Goal: Task Accomplishment & Management: Use online tool/utility

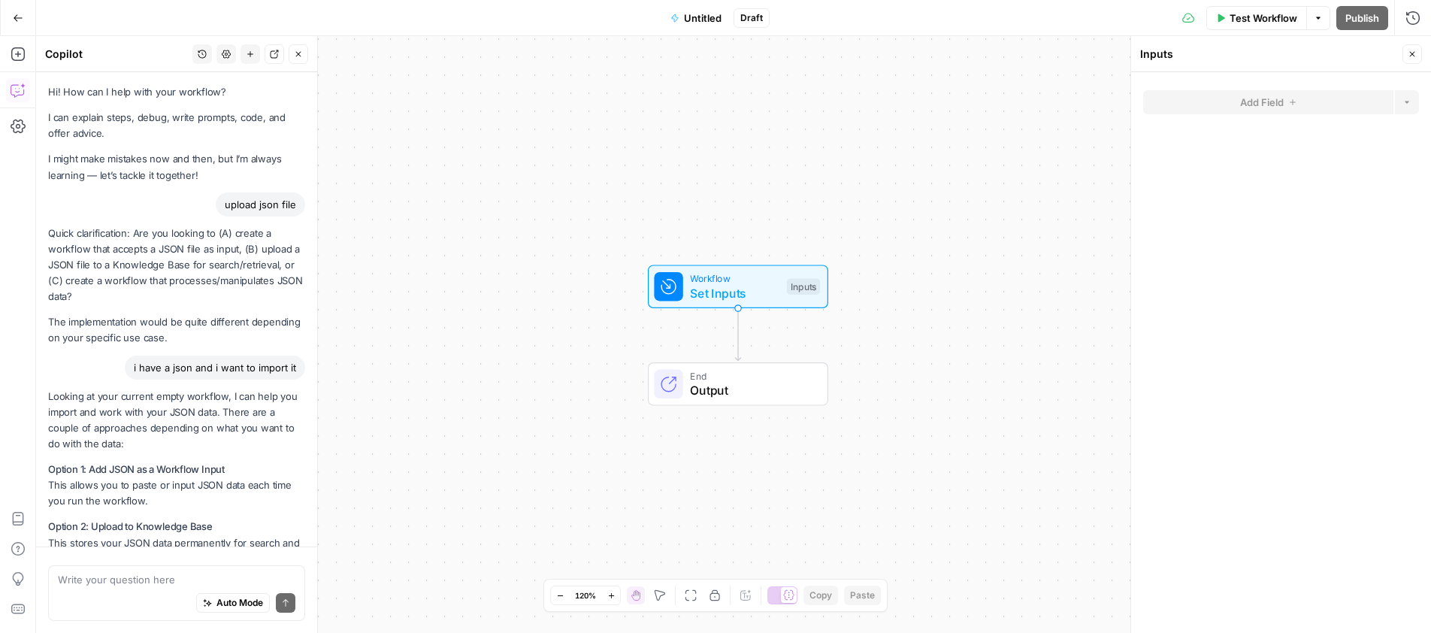
scroll to position [187, 0]
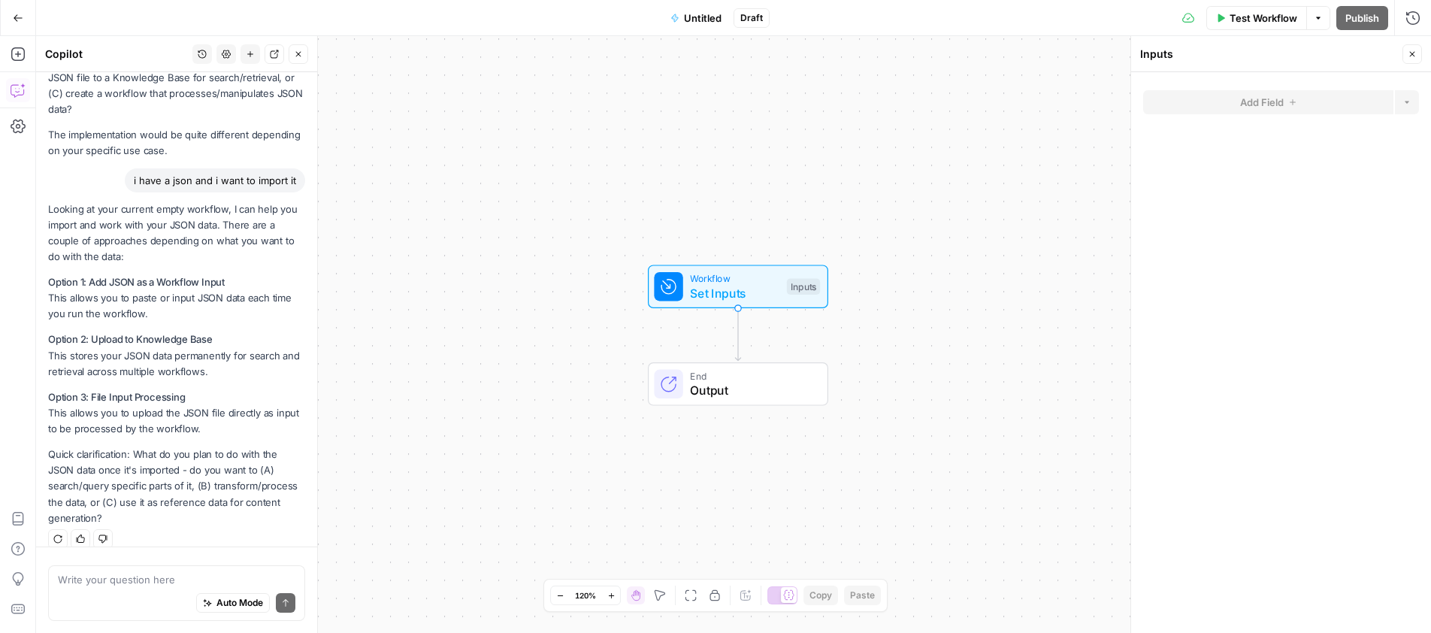
click at [22, 20] on icon "button" at bounding box center [18, 18] width 11 height 11
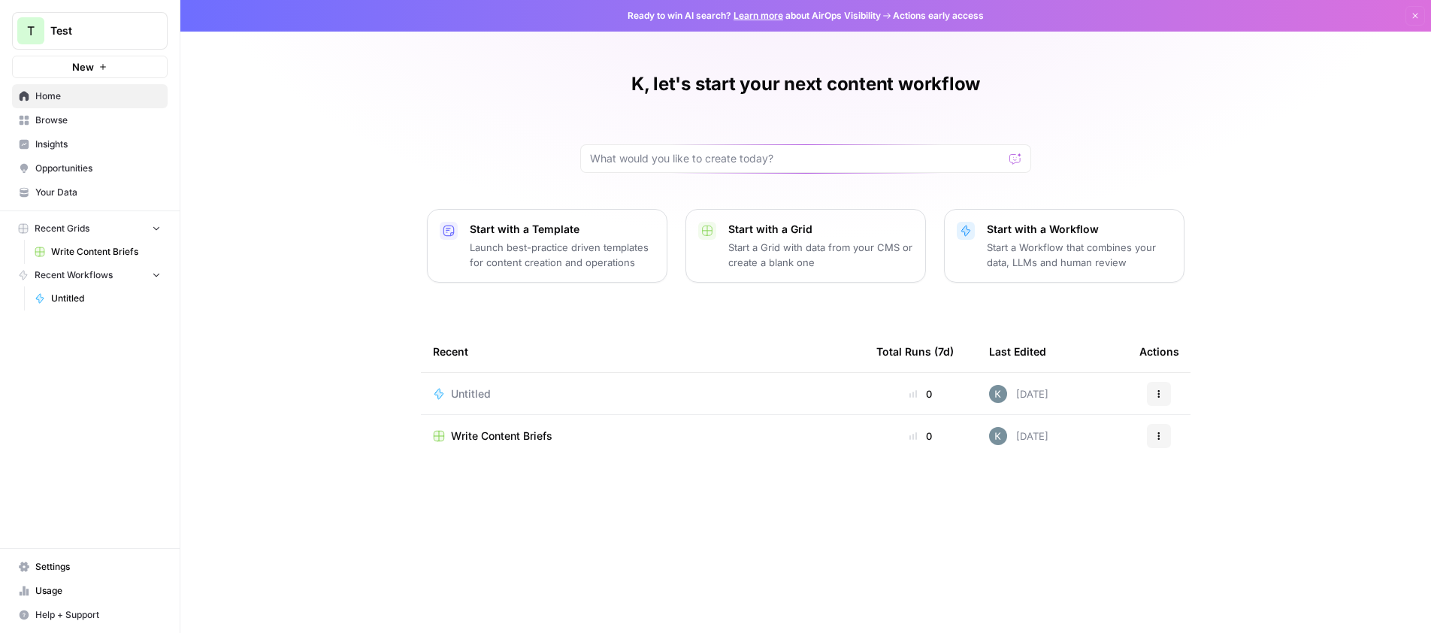
click at [85, 292] on span "Untitled" at bounding box center [106, 299] width 110 height 14
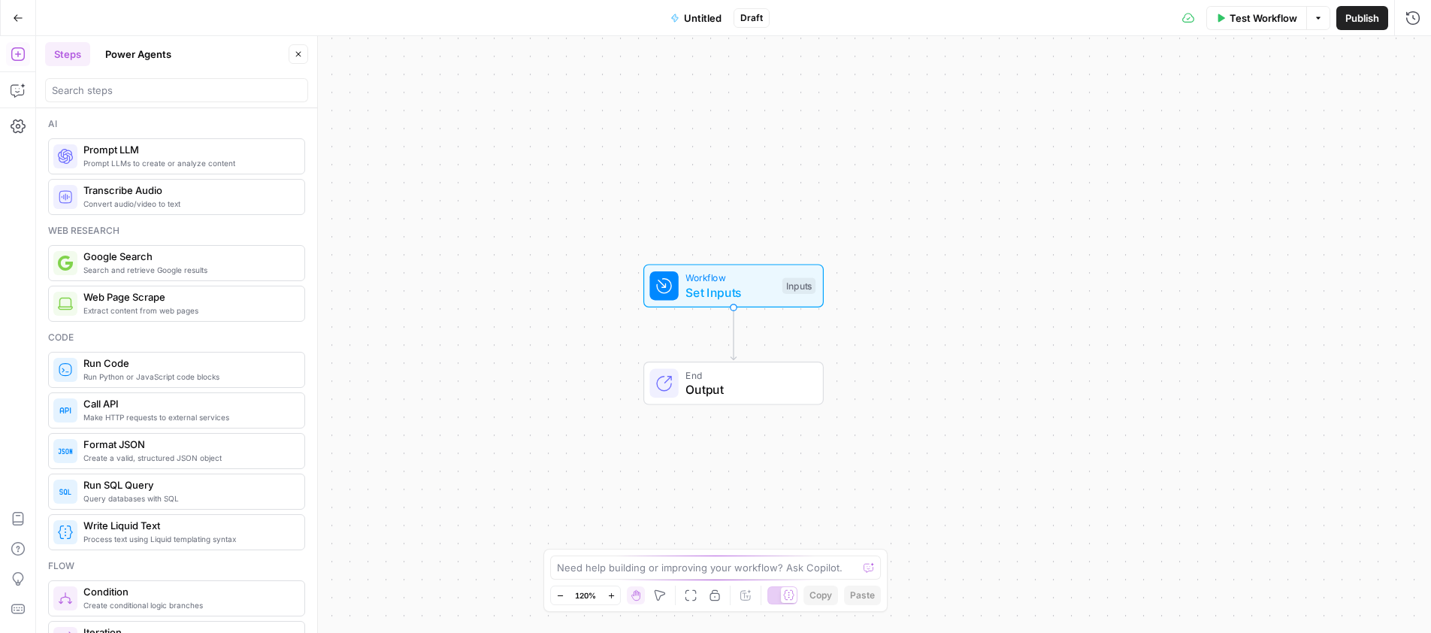
click at [789, 389] on span "Output" at bounding box center [746, 389] width 123 height 18
click at [1196, 224] on span "Code" at bounding box center [1294, 221] width 229 height 15
click at [1157, 219] on icon at bounding box center [1161, 222] width 14 height 14
click at [713, 386] on span "Output" at bounding box center [745, 389] width 123 height 18
